Goal: Task Accomplishment & Management: Manage account settings

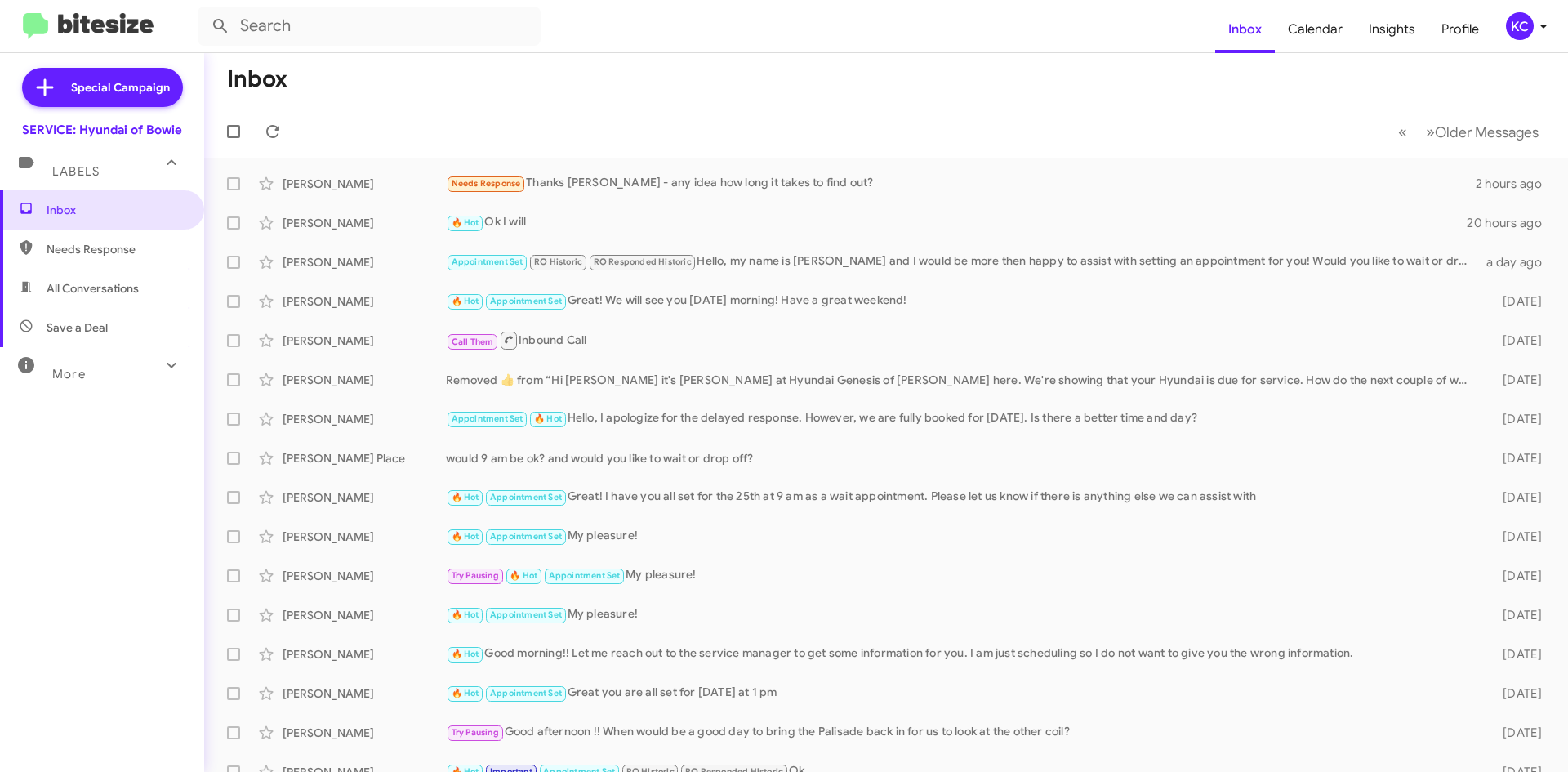
click at [48, 237] on span "Needs Response" at bounding box center [102, 248] width 205 height 39
type input "in:needs-response"
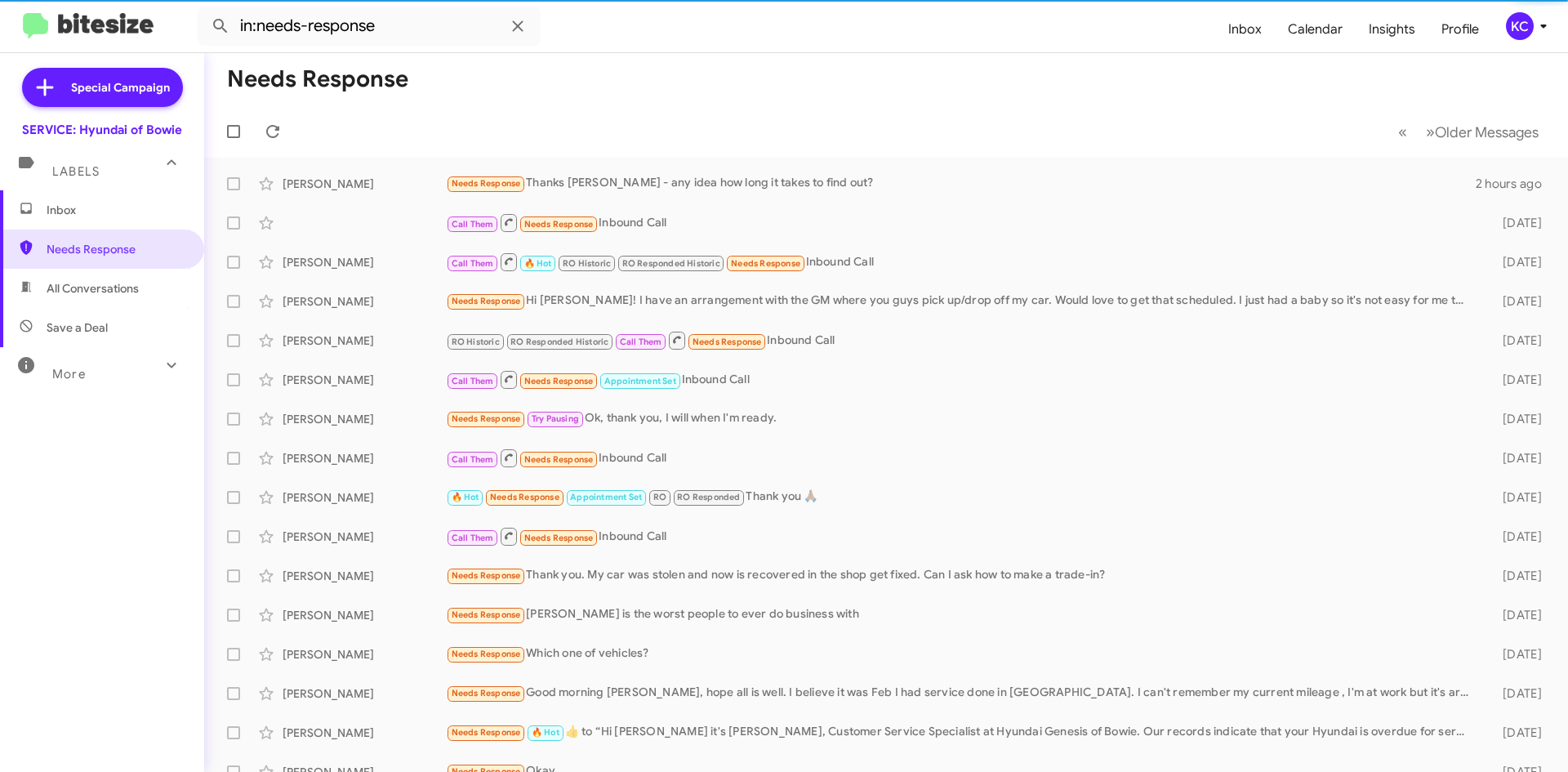
click at [55, 220] on span "Inbox" at bounding box center [102, 209] width 205 height 39
